Goal: Task Accomplishment & Management: Manage account settings

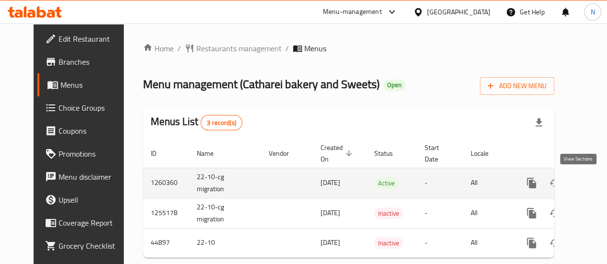
click at [595, 186] on icon "enhanced table" at bounding box center [601, 184] width 12 height 12
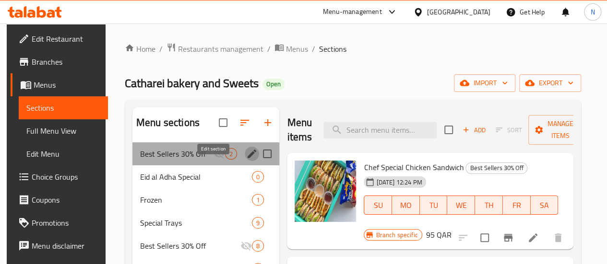
click at [248, 158] on icon "edit" at bounding box center [252, 154] width 9 height 9
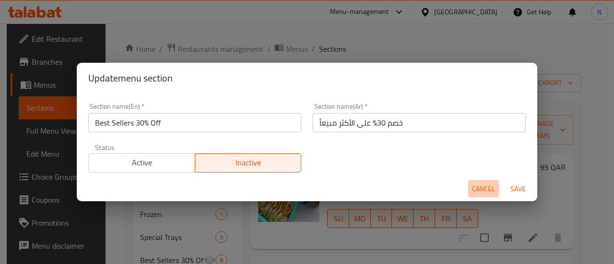
click at [494, 186] on span "Cancel" at bounding box center [483, 189] width 23 height 12
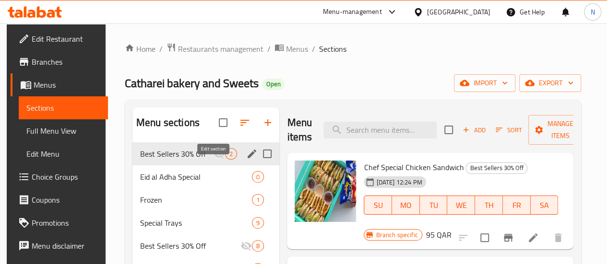
click at [246, 160] on icon "edit" at bounding box center [252, 154] width 12 height 12
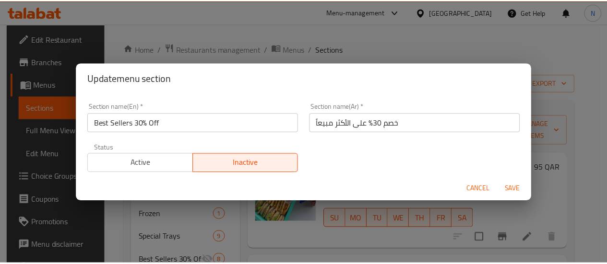
scroll to position [2, 0]
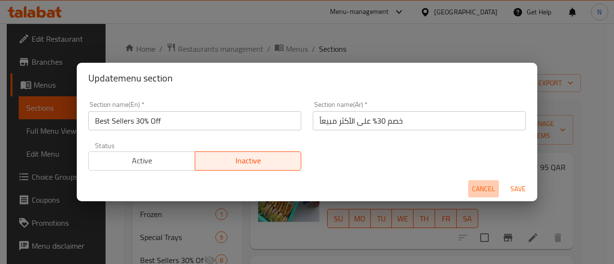
click at [485, 189] on span "Cancel" at bounding box center [483, 189] width 23 height 12
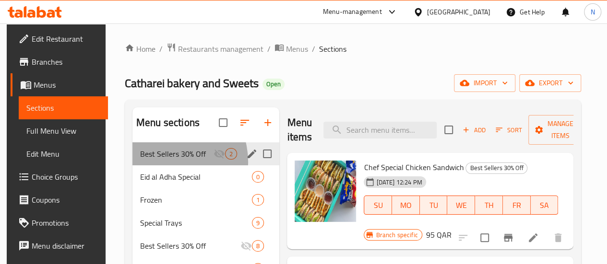
click at [163, 166] on div "Best Sellers 30% Off 2" at bounding box center [205, 154] width 147 height 23
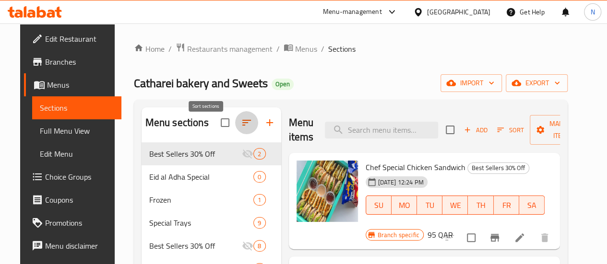
click at [235, 124] on button "button" at bounding box center [246, 122] width 23 height 23
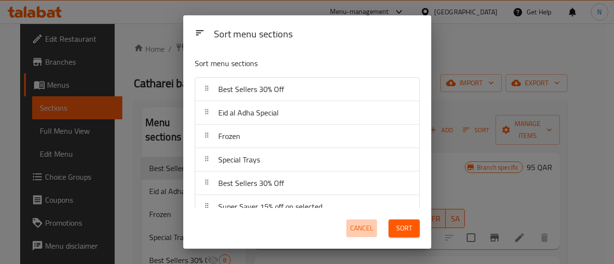
click at [365, 235] on span "Cancel" at bounding box center [361, 229] width 23 height 12
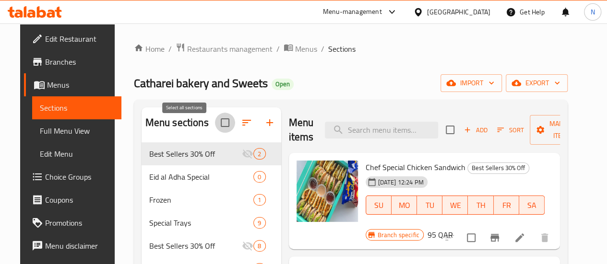
click at [215, 133] on input "checkbox" at bounding box center [225, 123] width 20 height 20
checkbox input "true"
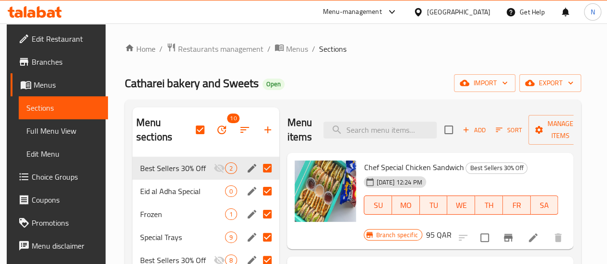
click at [257, 171] on input "Menu sections" at bounding box center [267, 168] width 20 height 20
checkbox input "false"
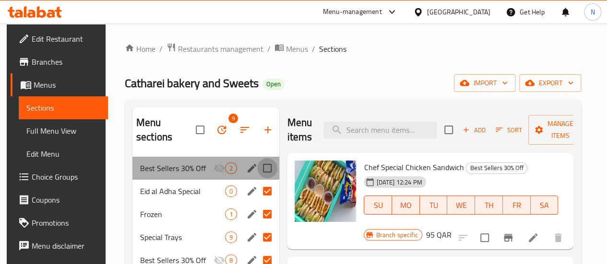
click at [257, 171] on input "Menu sections" at bounding box center [267, 168] width 20 height 20
checkbox input "true"
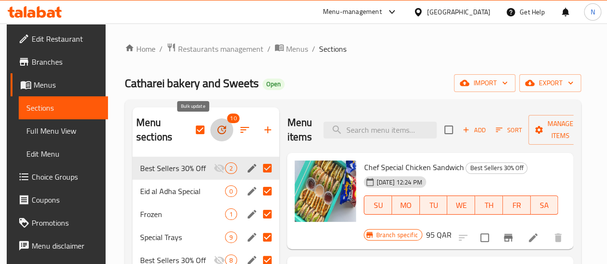
click at [216, 124] on icon "button" at bounding box center [222, 130] width 12 height 12
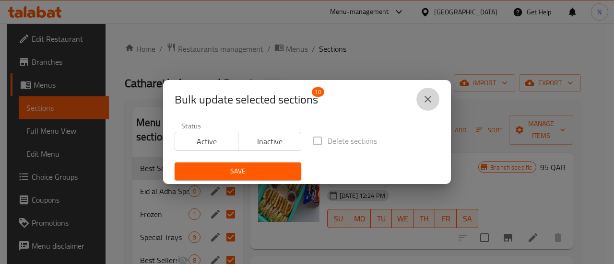
click at [431, 95] on icon "close" at bounding box center [428, 100] width 12 height 12
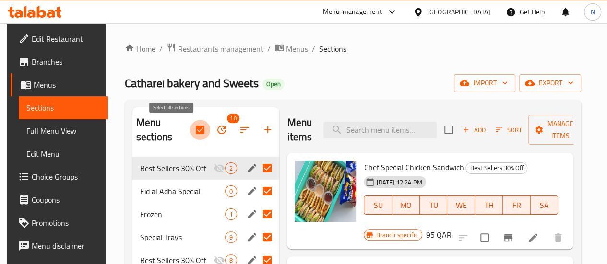
click at [190, 137] on input "checkbox" at bounding box center [200, 130] width 20 height 20
checkbox input "false"
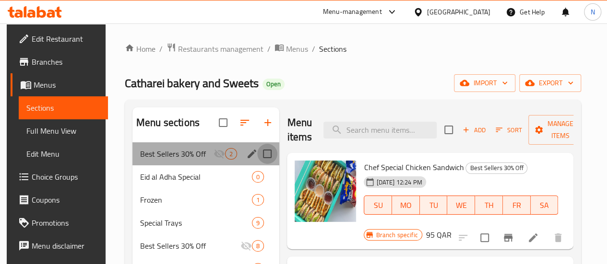
click at [257, 164] on input "Menu sections" at bounding box center [267, 154] width 20 height 20
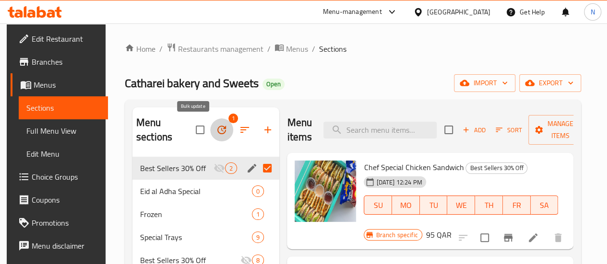
click at [216, 129] on icon "button" at bounding box center [222, 130] width 12 height 12
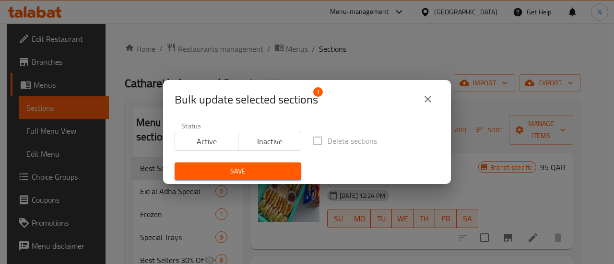
click at [313, 143] on label "Delete sections" at bounding box center [343, 141] width 70 height 20
click at [274, 142] on span "Inactive" at bounding box center [270, 142] width 56 height 14
click at [312, 141] on label "Delete sections" at bounding box center [343, 141] width 70 height 20
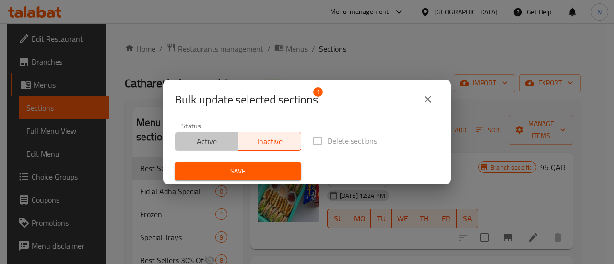
click at [221, 142] on span "Active" at bounding box center [207, 142] width 56 height 14
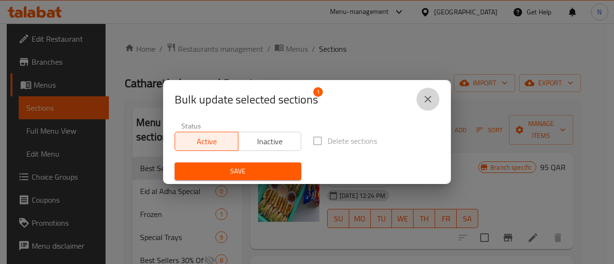
click at [427, 94] on icon "close" at bounding box center [428, 100] width 12 height 12
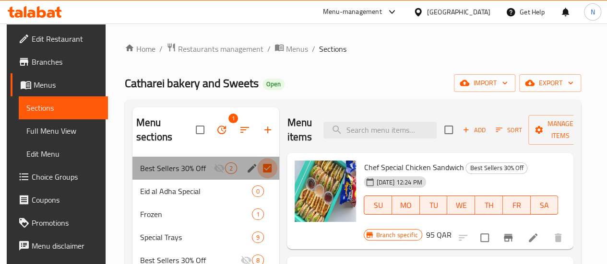
click at [257, 166] on input "Menu sections" at bounding box center [267, 168] width 20 height 20
checkbox input "false"
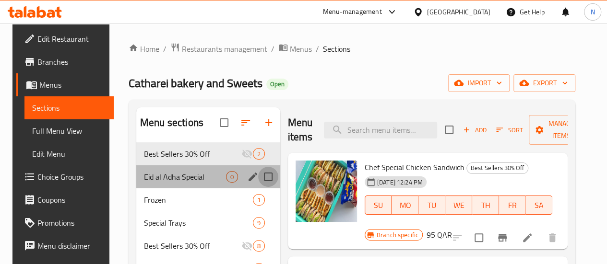
click at [258, 187] on input "Menu sections" at bounding box center [268, 177] width 20 height 20
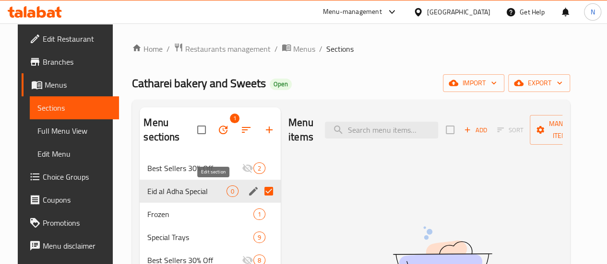
click at [248, 192] on icon "edit" at bounding box center [254, 192] width 12 height 12
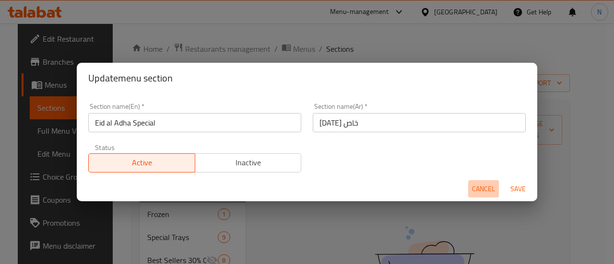
click at [481, 187] on span "Cancel" at bounding box center [483, 189] width 23 height 12
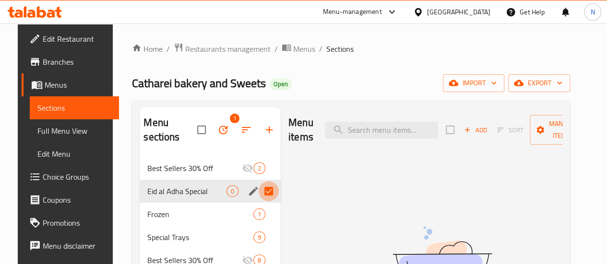
click at [259, 193] on input "Menu sections" at bounding box center [269, 191] width 20 height 20
checkbox input "false"
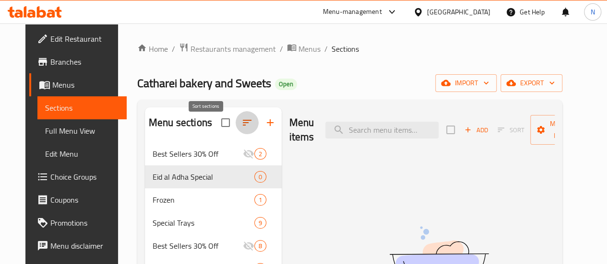
click at [241, 129] on icon "button" at bounding box center [247, 123] width 12 height 12
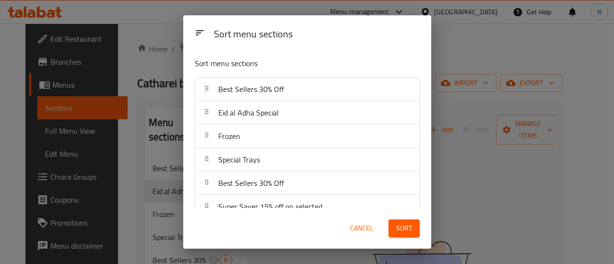
click at [161, 118] on div "Sort menu sections Sort menu sections Best Sellers 30% Off Eid al Adha Special …" at bounding box center [307, 132] width 614 height 264
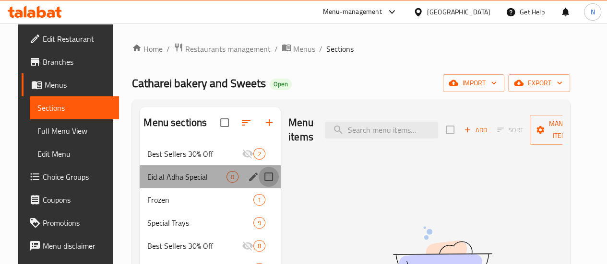
click at [259, 187] on input "Menu sections" at bounding box center [269, 177] width 20 height 20
checkbox input "true"
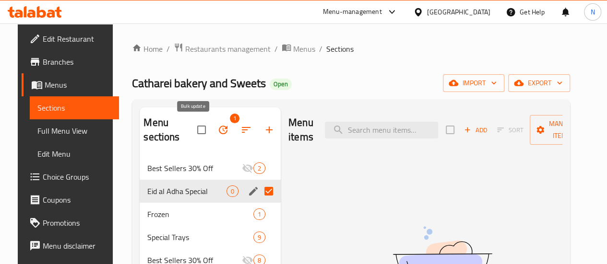
click at [219, 133] on icon "button" at bounding box center [223, 130] width 9 height 9
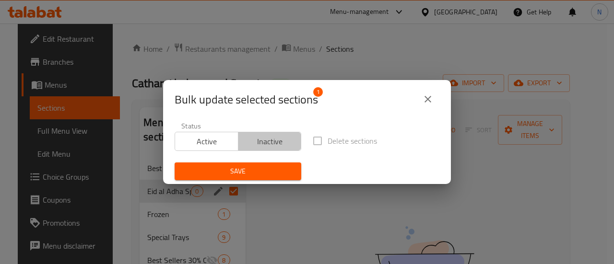
click at [272, 139] on span "Inactive" at bounding box center [270, 142] width 56 height 14
click at [309, 142] on label "Delete sections" at bounding box center [343, 141] width 70 height 20
click at [427, 103] on icon "close" at bounding box center [428, 100] width 12 height 12
